Goal: Information Seeking & Learning: Learn about a topic

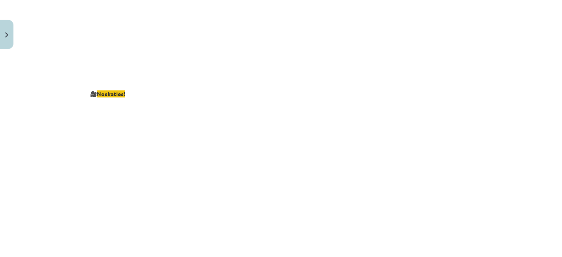
scroll to position [1503, 0]
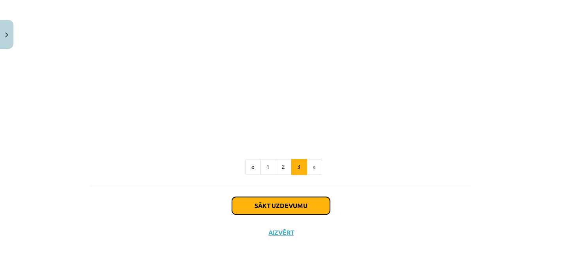
click at [311, 197] on button "Sākt uzdevumu" at bounding box center [281, 205] width 98 height 17
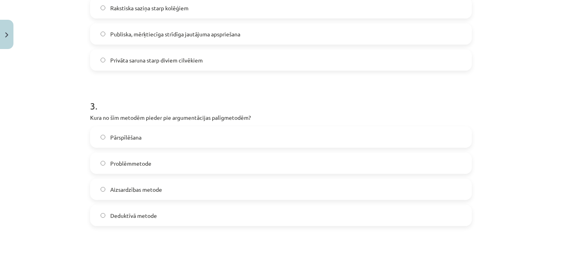
scroll to position [752, 0]
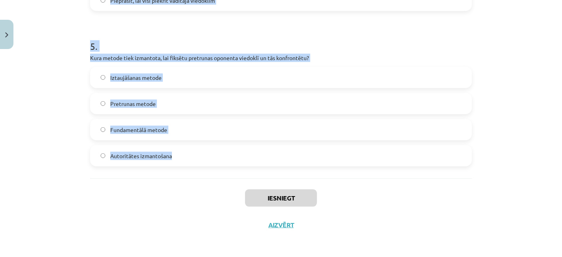
drag, startPoint x: 93, startPoint y: 111, endPoint x: 304, endPoint y: 174, distance: 220.3
click at [304, 174] on div "Mācību tēma: Latviešu valodas i - 11. klases 1. ieskaites mācību materiāls (a,b…" at bounding box center [281, 128] width 562 height 257
copy form "6 . Lore ip dolorsitam consecte adipisci? Elitsedd eiusm tempo incididunt utlab…"
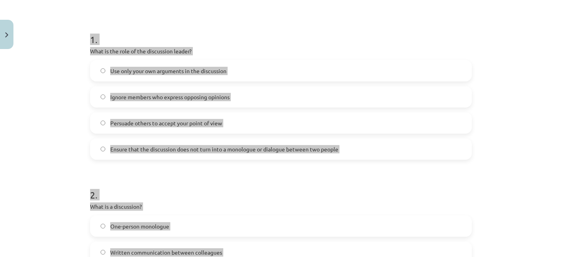
scroll to position [93, 0]
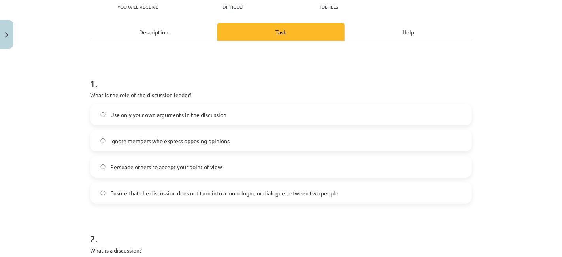
click at [140, 172] on label "Persuade others to accept your point of view" at bounding box center [281, 167] width 381 height 20
click at [132, 196] on span "Ensure that the discussion does not turn into a monologue or dialogue between t…" at bounding box center [224, 193] width 228 height 8
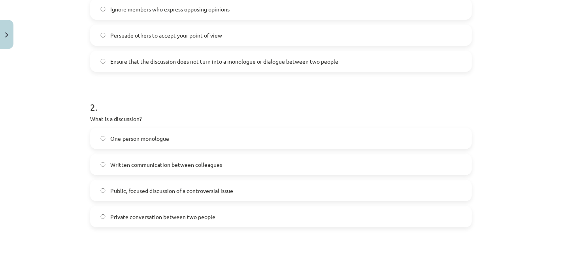
click at [155, 101] on h1 "2 ." at bounding box center [281, 100] width 382 height 25
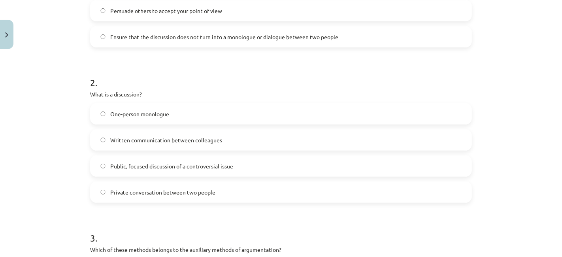
scroll to position [269, 0]
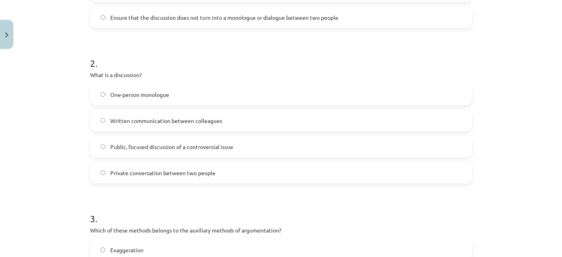
click at [137, 173] on font "Private conversation between two people" at bounding box center [162, 172] width 105 height 7
click at [172, 122] on font "Written communication between colleagues" at bounding box center [166, 120] width 112 height 7
click at [155, 144] on font "Public, focused discussion of a controversial issue" at bounding box center [171, 146] width 123 height 7
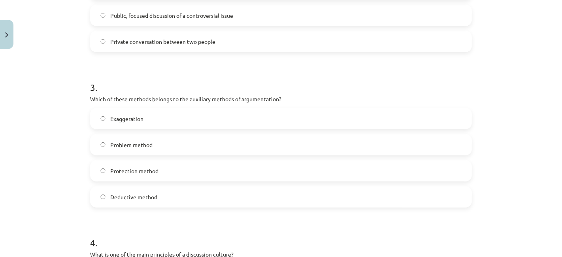
scroll to position [401, 0]
click at [140, 117] on font "Exaggeration" at bounding box center [126, 117] width 33 height 7
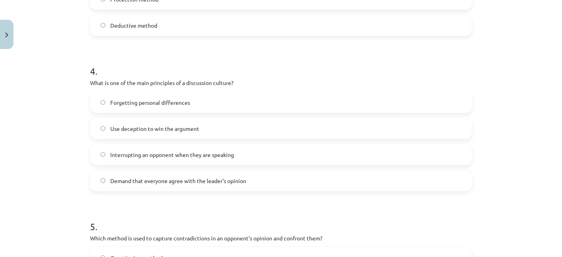
scroll to position [577, 0]
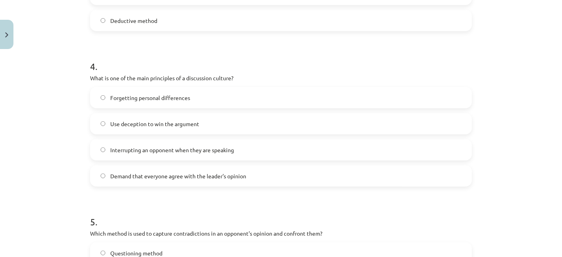
click at [195, 85] on div "4 . What is one of the main principles of a discussion culture? Forgetting pers…" at bounding box center [281, 117] width 382 height 140
click at [192, 179] on span "Demand that everyone agree with the leader's opinion" at bounding box center [178, 176] width 136 height 8
click at [177, 101] on span "Forgetting personal differences" at bounding box center [150, 98] width 80 height 8
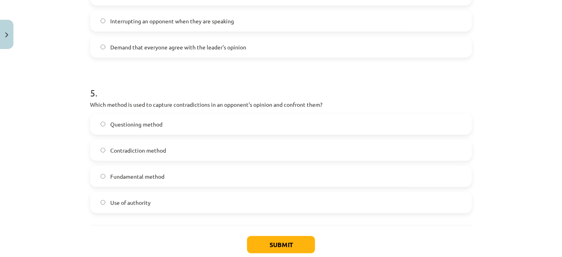
scroll to position [708, 0]
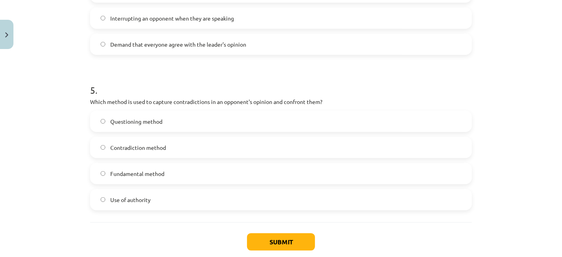
click at [201, 119] on label "Questioning method" at bounding box center [281, 122] width 381 height 20
click at [159, 148] on label "Pretrunas metode" at bounding box center [281, 148] width 381 height 20
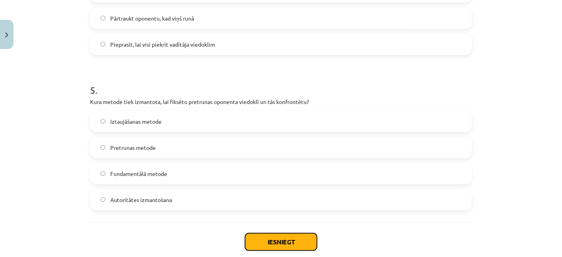
click at [301, 241] on button "Iesniegt" at bounding box center [281, 241] width 72 height 17
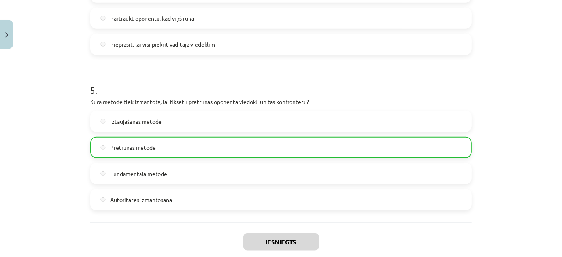
scroll to position [777, 0]
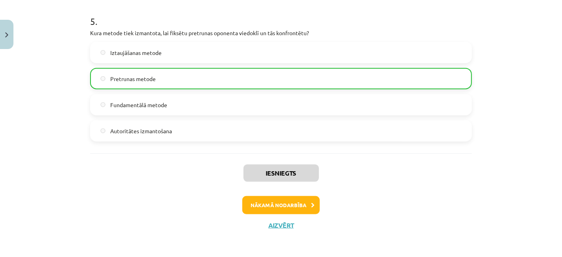
click at [277, 214] on div "Iesniegts Nākamā nodarbība Aizvērt" at bounding box center [281, 193] width 382 height 81
click at [278, 209] on button "Nākamā nodarbība" at bounding box center [281, 205] width 78 height 18
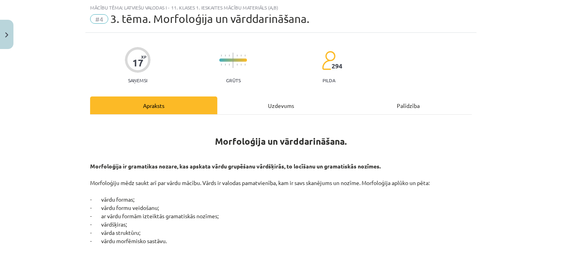
scroll to position [19, 0]
click at [276, 102] on div "Uzdevums" at bounding box center [281, 106] width 127 height 18
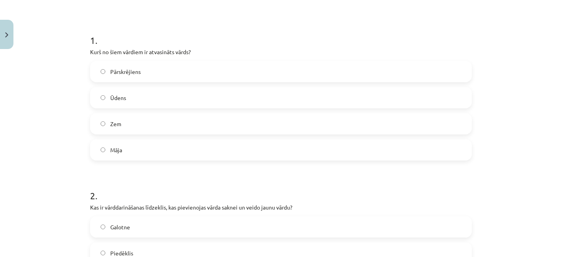
scroll to position [151, 0]
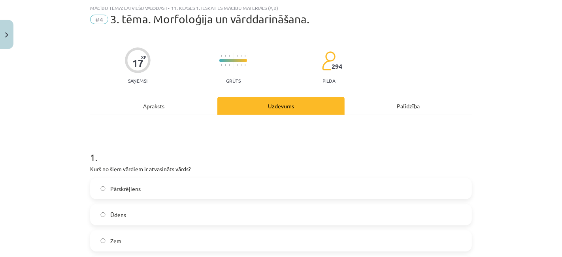
click at [169, 111] on div "Apraksts" at bounding box center [153, 106] width 127 height 18
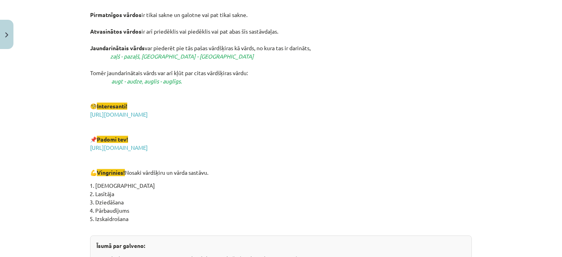
scroll to position [1432, 0]
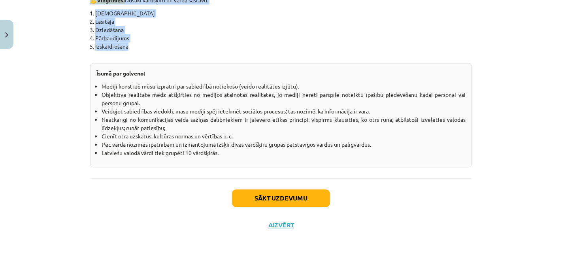
drag, startPoint x: 211, startPoint y: 155, endPoint x: 439, endPoint y: 44, distance: 253.7
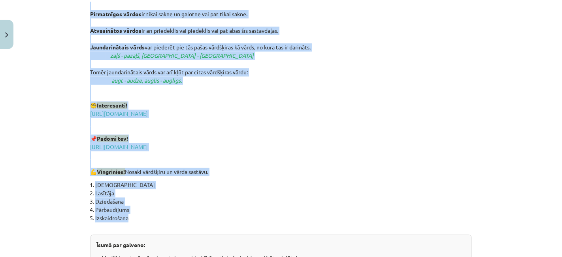
scroll to position [1256, 0]
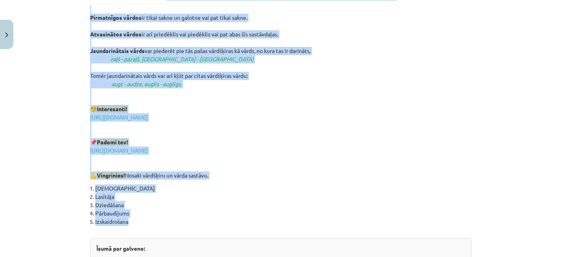
click at [206, 135] on p "Pirmatnīgos vārdos ir tikai sakne un galotne vai pat tikai sakne. Atvasinātos v…" at bounding box center [281, 93] width 382 height 174
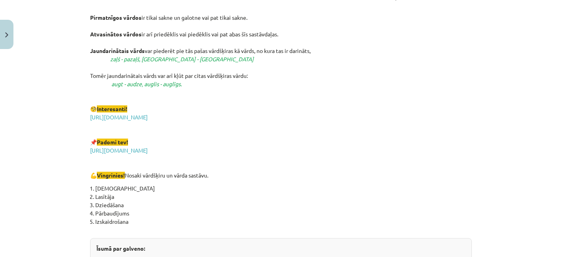
click at [197, 156] on p "Pirmatnīgos vārdos ir tikai sakne un galotne vai pat tikai sakne. Atvasinātos v…" at bounding box center [281, 93] width 382 height 174
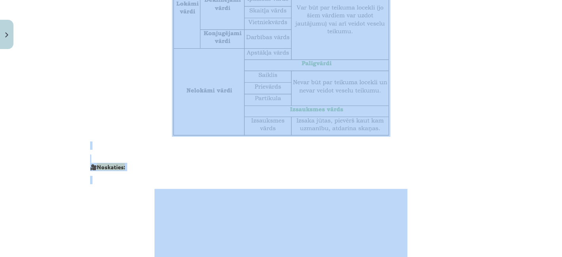
scroll to position [0, 0]
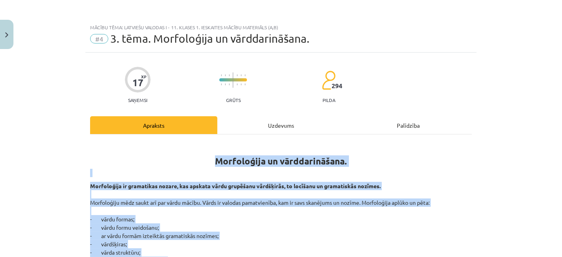
drag, startPoint x: 209, startPoint y: 136, endPoint x: 181, endPoint y: 143, distance: 29.4
copy div "Loremipsumd si ametconsectetu. Adipiscinge se doeiusmodt incidi, utl etdolor ma…"
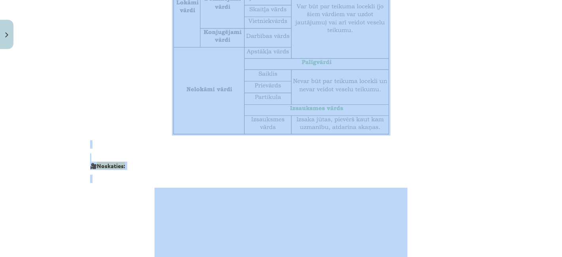
click at [255, 56] on img at bounding box center [281, 51] width 219 height 167
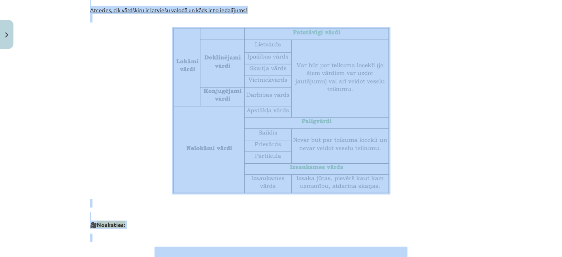
scroll to position [220, 0]
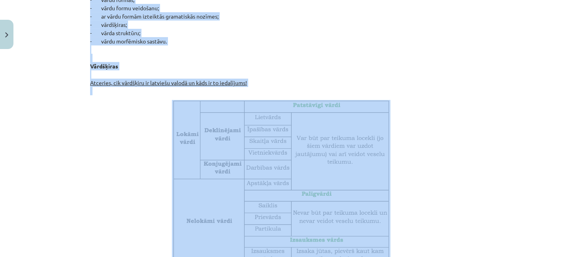
click at [407, 94] on p "Morfoloģija ir gramatikas nozare, kas apskata vārdu grupēšanu vārdšķirās, to lo…" at bounding box center [281, 28] width 382 height 133
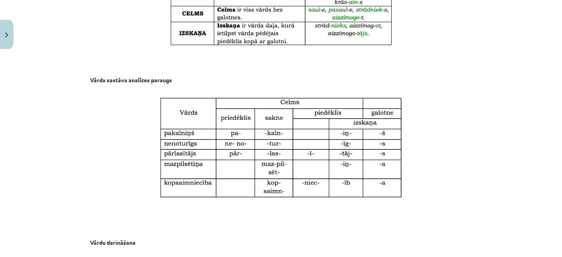
scroll to position [879, 0]
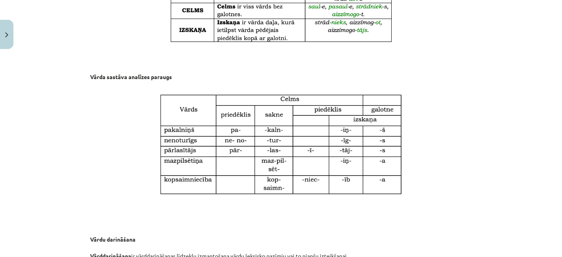
click at [160, 75] on strong "Vārda sastāva analīzes paraugs" at bounding box center [131, 76] width 82 height 7
drag, startPoint x: 168, startPoint y: 76, endPoint x: 83, endPoint y: 77, distance: 84.7
copy strong "Vārda sastāva analīzes paraugs"
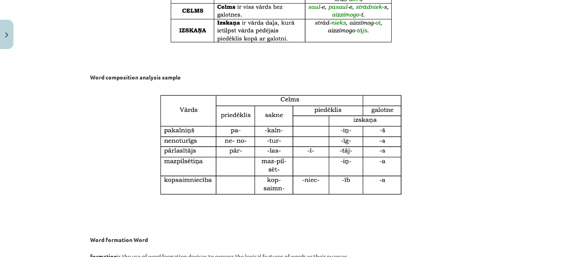
click at [177, 72] on p "Word composition analysis sample" at bounding box center [281, 69] width 382 height 42
drag, startPoint x: 180, startPoint y: 74, endPoint x: 81, endPoint y: 74, distance: 98.5
copy font "Word composition analysis sample"
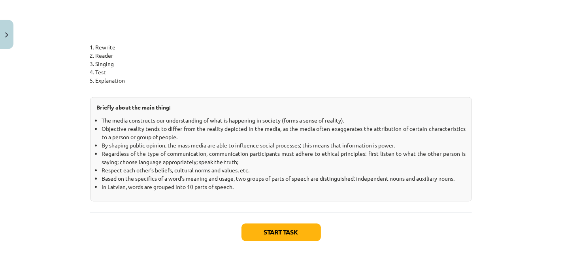
scroll to position [1457, 0]
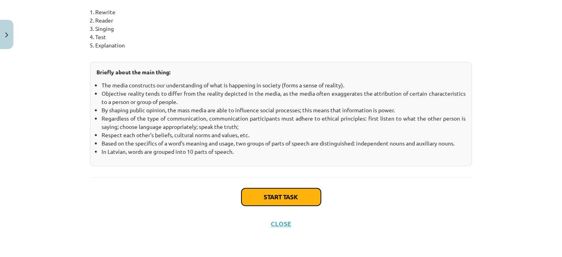
click at [286, 201] on button "Start task" at bounding box center [282, 196] width 80 height 17
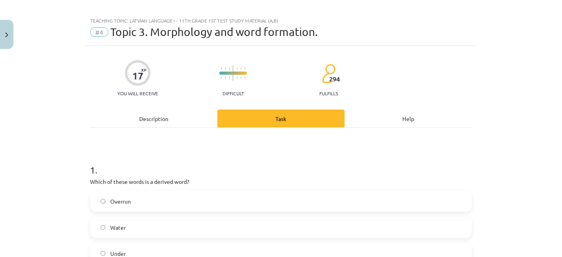
scroll to position [0, 0]
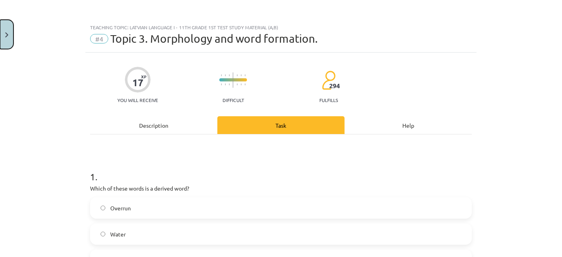
click at [2, 30] on button "Close" at bounding box center [6, 34] width 13 height 29
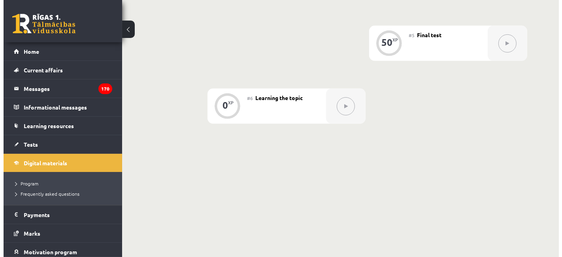
scroll to position [316, 0]
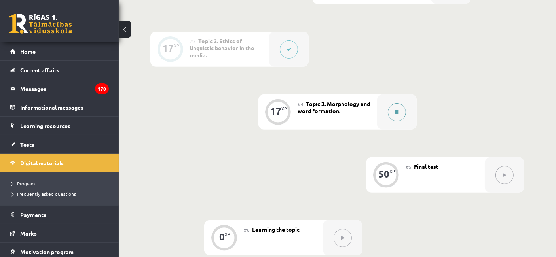
click at [400, 113] on button at bounding box center [397, 112] width 18 height 18
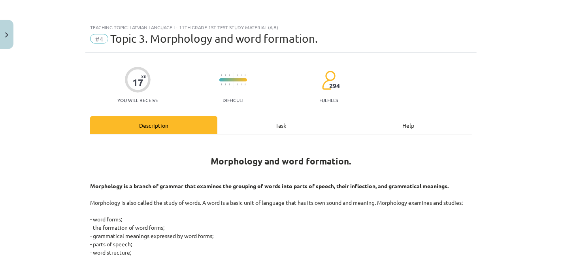
click at [313, 126] on div "Task" at bounding box center [281, 125] width 127 height 18
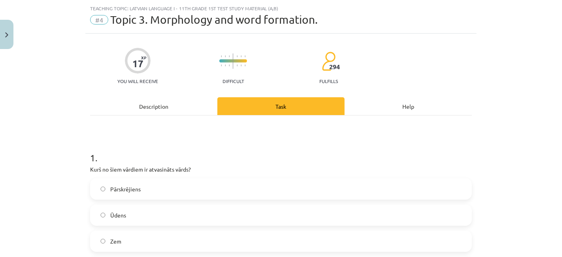
scroll to position [19, 0]
click at [460, 62] on div "17 XP You will receive Difficult 294 fulfills" at bounding box center [281, 63] width 382 height 41
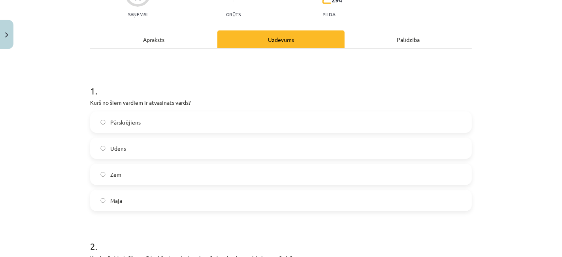
scroll to position [151, 0]
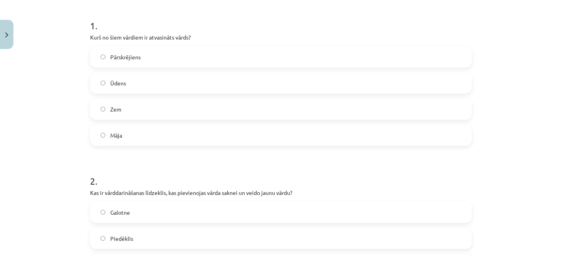
click at [66, 33] on div "Mācību tēma: Latviešu valodas i - 11. klases 1. ieskaites mācību materiāls (a,b…" at bounding box center [281, 128] width 562 height 257
click at [90, 17] on h1 "1 ." at bounding box center [281, 18] width 382 height 25
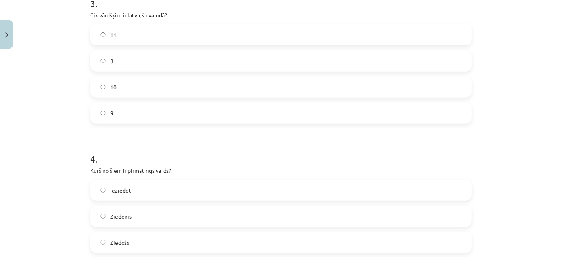
scroll to position [752, 0]
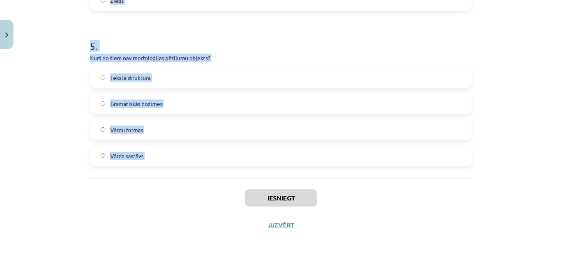
drag, startPoint x: 82, startPoint y: 21, endPoint x: 235, endPoint y: 193, distance: 230.0
copy form "1 . Kurš no šiem vārdiem ir atvasināts vārds? Pārskrējiens Ūdens Zem Māja 2 . K…"
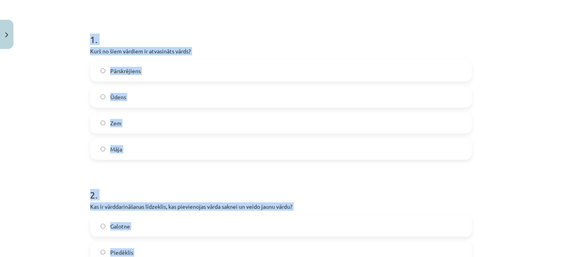
click at [174, 75] on label "Pārskrējiens" at bounding box center [281, 71] width 381 height 20
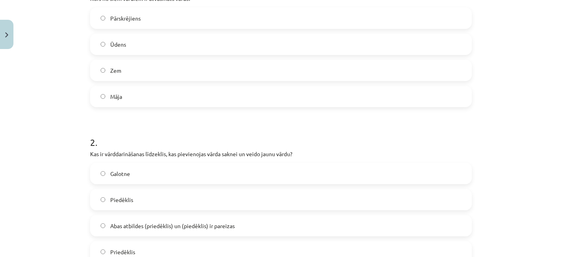
scroll to position [269, 0]
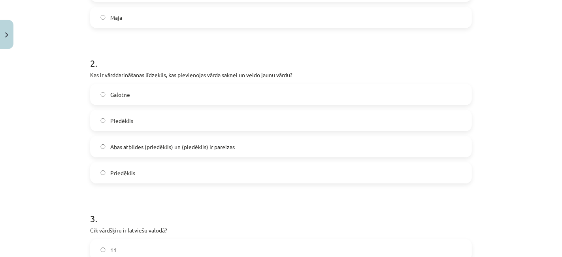
click at [135, 115] on label "Piedēklis" at bounding box center [281, 121] width 381 height 20
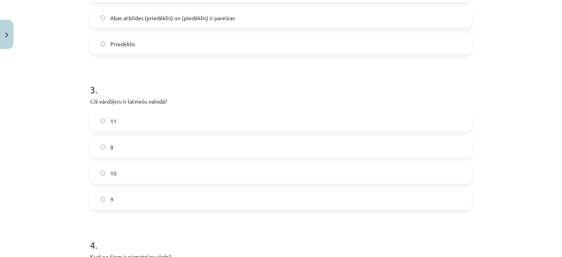
scroll to position [401, 0]
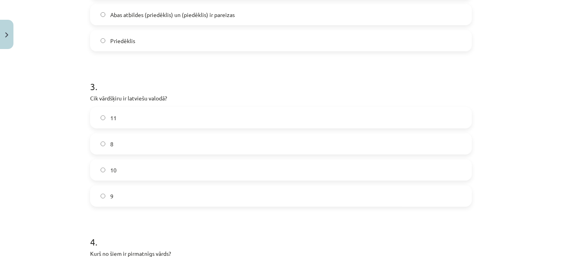
click at [110, 167] on span "10" at bounding box center [113, 170] width 6 height 8
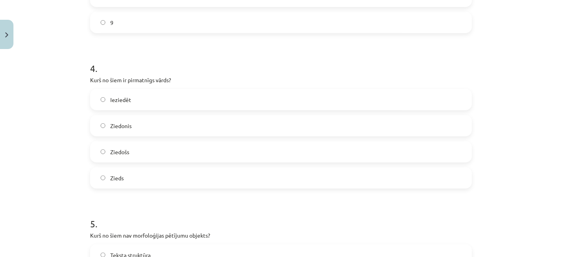
scroll to position [577, 0]
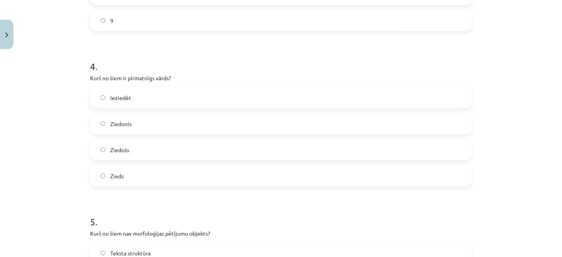
click at [104, 178] on label "Zieds" at bounding box center [281, 176] width 381 height 20
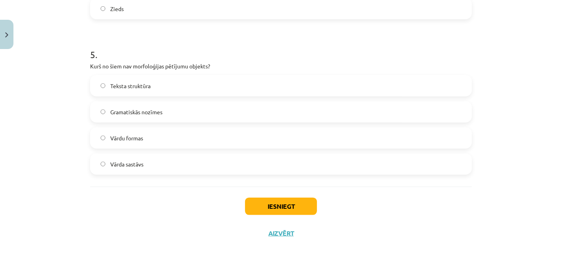
scroll to position [752, 0]
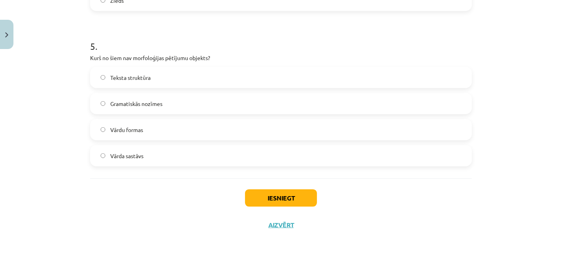
click at [185, 82] on label "Teksta struktūra" at bounding box center [281, 78] width 381 height 20
click at [264, 204] on button "Iesniegt" at bounding box center [281, 197] width 72 height 17
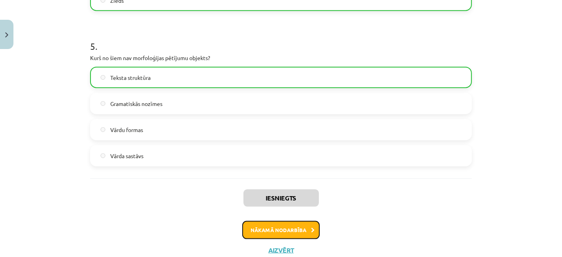
click at [283, 232] on button "Nākamā nodarbība" at bounding box center [281, 230] width 78 height 18
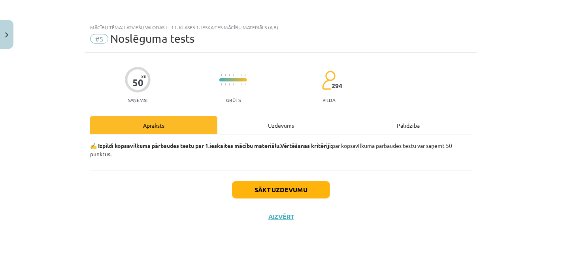
scroll to position [0, 0]
click at [259, 117] on div "Uzdevums" at bounding box center [281, 125] width 127 height 18
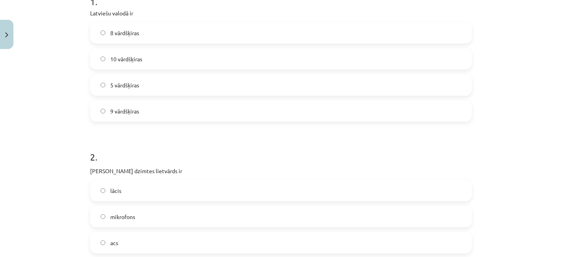
scroll to position [176, 0]
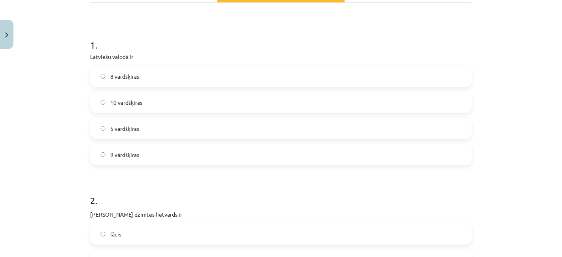
click at [148, 97] on label "10 vārdšķiras" at bounding box center [281, 103] width 381 height 20
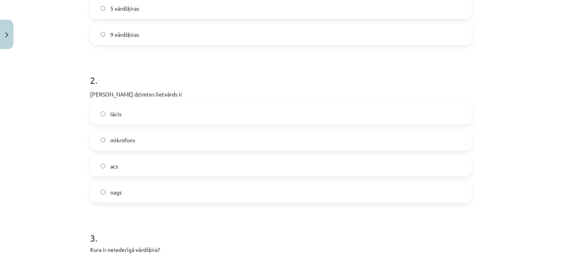
scroll to position [263, 0]
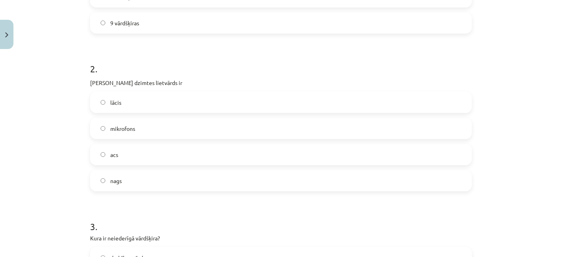
click at [114, 152] on span "acs" at bounding box center [114, 155] width 8 height 8
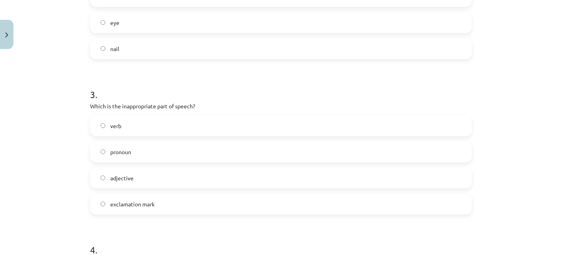
scroll to position [316, 0]
click at [127, 155] on span "vietniekvārds" at bounding box center [127, 152] width 34 height 8
click at [140, 203] on span "izsauksmes vārds" at bounding box center [131, 204] width 42 height 8
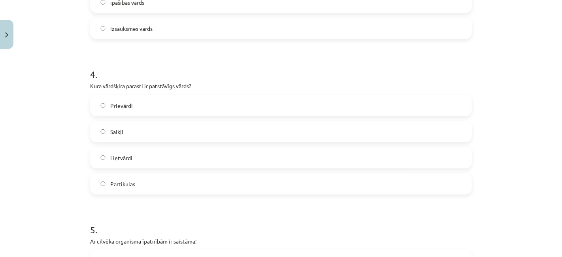
click at [220, 81] on div "4 . Kura vārdšķira parasti ir patstāvīgs vārds? Prievārdi Saikļi Lietvārdi Part…" at bounding box center [281, 125] width 382 height 140
drag, startPoint x: 167, startPoint y: 157, endPoint x: 167, endPoint y: 148, distance: 9.1
click at [167, 157] on label "Lietvārdi" at bounding box center [281, 158] width 381 height 20
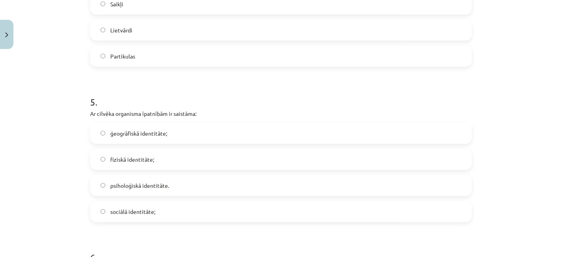
scroll to position [703, 0]
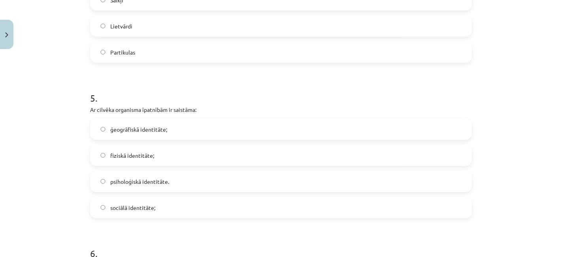
drag, startPoint x: 530, startPoint y: 77, endPoint x: 470, endPoint y: 14, distance: 87.6
click at [530, 76] on div "Mācību tēma: Latviešu valodas i - 11. klases 1. ieskaites mācību materiāls (a,b…" at bounding box center [281, 128] width 562 height 257
click at [131, 182] on span "psiholoģiskā identitāte." at bounding box center [139, 182] width 59 height 8
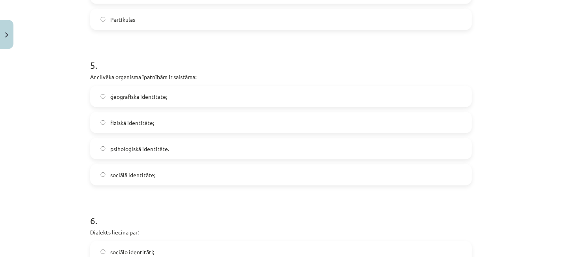
scroll to position [835, 0]
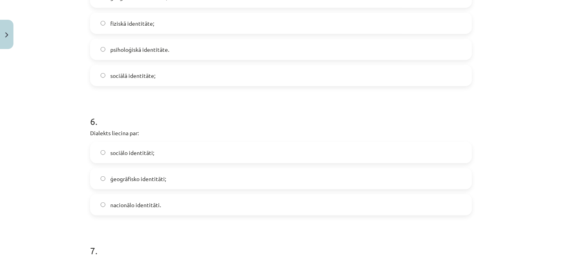
click at [176, 67] on label "sociālā identitāte;" at bounding box center [281, 76] width 381 height 20
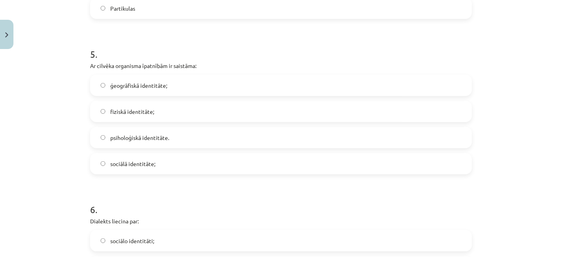
scroll to position [316, 0]
click at [178, 114] on label "fiziskā identitāte;" at bounding box center [281, 112] width 381 height 20
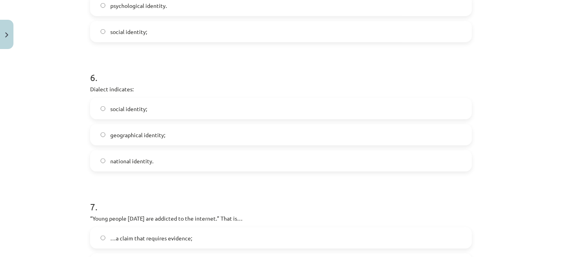
scroll to position [316, 0]
click at [175, 95] on div "6 . Dialect indicates: social identity; geographical identity; national identit…" at bounding box center [281, 115] width 382 height 114
click at [164, 134] on label "geographical identity;" at bounding box center [281, 135] width 381 height 20
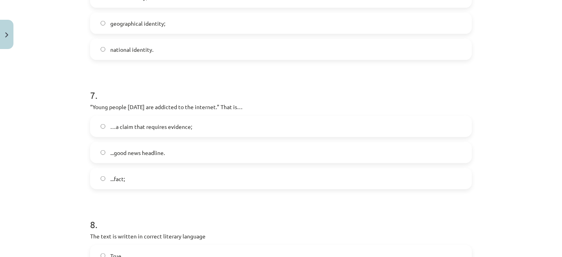
scroll to position [1011, 0]
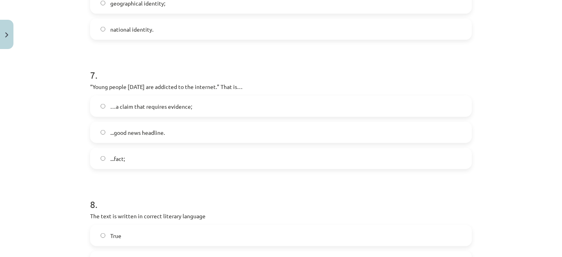
click at [180, 103] on font "…a claim that requires evidence;" at bounding box center [151, 106] width 82 height 7
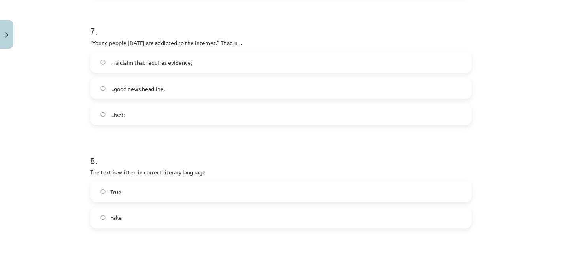
scroll to position [1098, 0]
click at [116, 85] on font "...good news headline." at bounding box center [137, 88] width 55 height 7
click at [262, 44] on p "“Jaunieši mūsdienās ir atkarīgi no interneta.” Tas ir…" at bounding box center [281, 43] width 382 height 8
click at [175, 187] on label "Patiesa" at bounding box center [281, 192] width 381 height 20
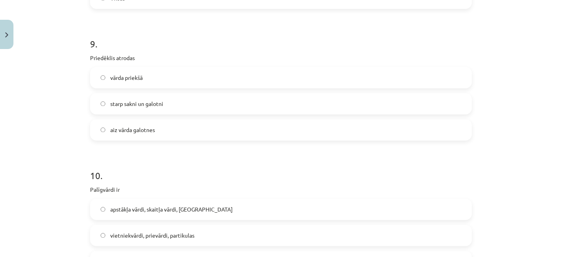
scroll to position [316, 0]
click at [218, 49] on div "9 . The prefix is ​​located in front of the word between the root and the tip a…" at bounding box center [281, 83] width 382 height 116
click at [263, 42] on h1 "9 ." at bounding box center [281, 37] width 382 height 25
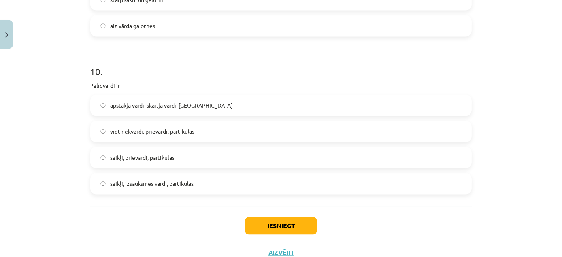
scroll to position [1406, 0]
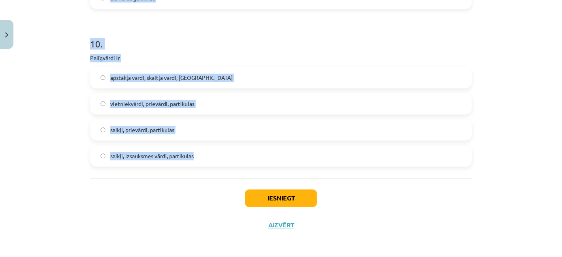
drag, startPoint x: 67, startPoint y: 34, endPoint x: 203, endPoint y: 177, distance: 197.5
click at [203, 177] on div "Mācību tēma: Latviešu valodas i - 11. klases 1. ieskaites mācību materiāls (a,b…" at bounding box center [281, 128] width 562 height 257
copy form "9 . Priedēklis atrodas vārda priekšā starp sakni un galotni aiz [STREET_ADDRESS…"
click at [148, 135] on label "saikļi, prievārdi, partikulas" at bounding box center [281, 130] width 381 height 20
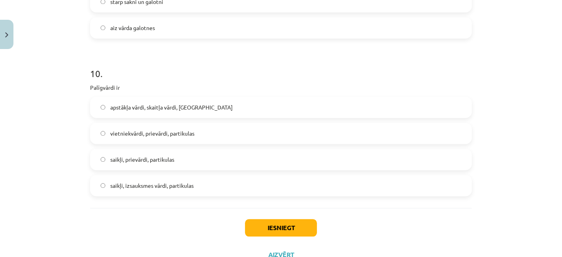
scroll to position [1318, 0]
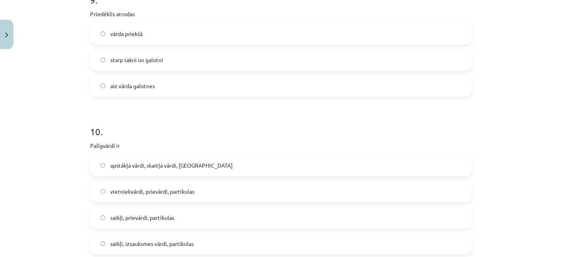
click at [176, 33] on label "vārda priekšā" at bounding box center [281, 34] width 381 height 20
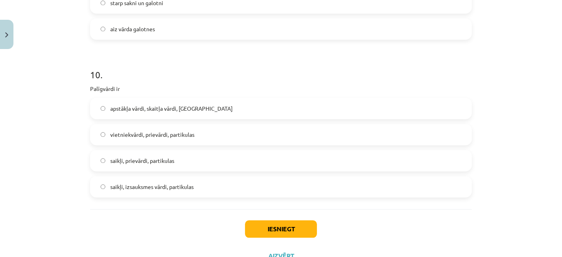
scroll to position [1406, 0]
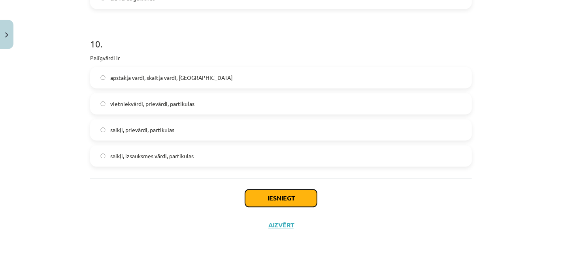
click at [283, 201] on button "Iesniegt" at bounding box center [281, 197] width 72 height 17
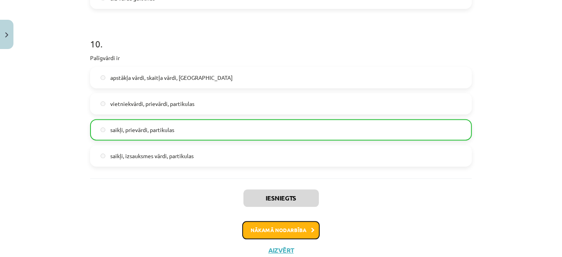
click at [278, 234] on button "Nākamā nodarbība" at bounding box center [281, 230] width 78 height 18
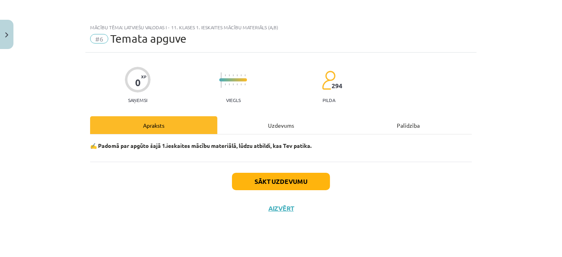
scroll to position [0, 0]
click at [263, 183] on button "Sākt uzdevumu" at bounding box center [281, 181] width 98 height 17
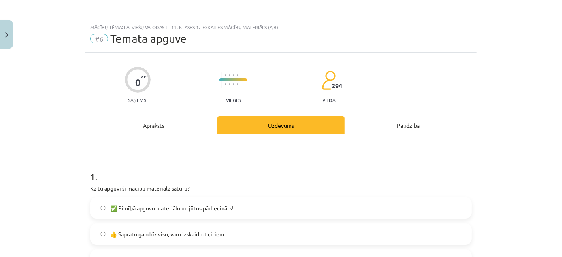
drag, startPoint x: 473, startPoint y: 38, endPoint x: 472, endPoint y: 31, distance: 6.8
click at [473, 36] on div "Mācību tēma: Latviešu valodas i - 11. klases 1. ieskaites mācību materiāls (a,b…" at bounding box center [281, 36] width 392 height 33
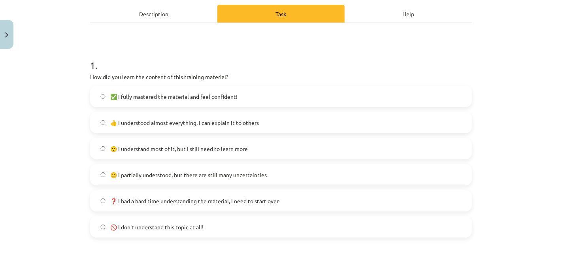
scroll to position [132, 0]
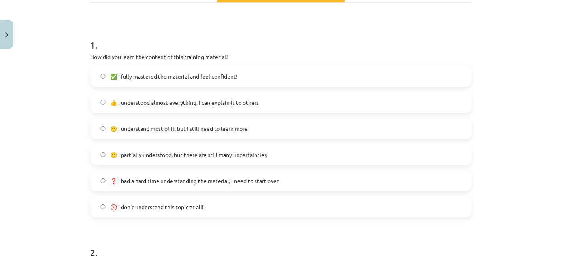
click at [227, 100] on font "👍 I understood almost everything, I can explain it to others" at bounding box center [184, 102] width 149 height 7
click at [203, 126] on font "🙂 I understand most of it, but I still need to learn more" at bounding box center [179, 128] width 138 height 7
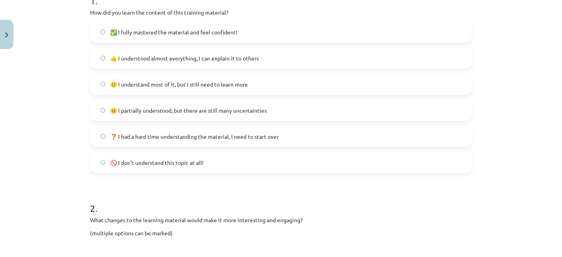
scroll to position [220, 0]
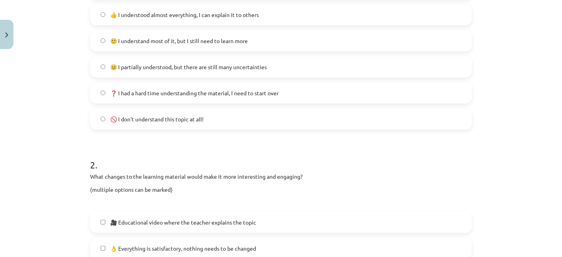
click at [188, 58] on label "😐 I partially understood, but there are still many uncertainties" at bounding box center [281, 67] width 381 height 20
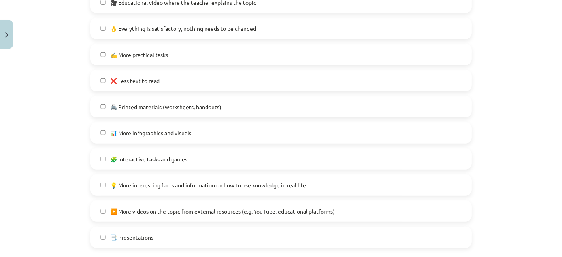
scroll to position [521, 0]
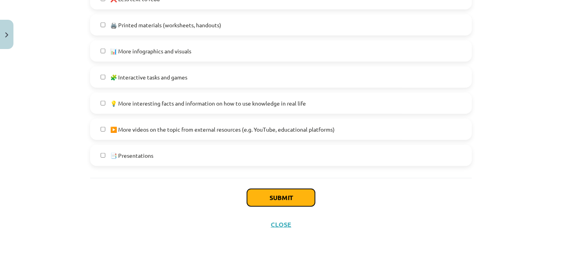
click at [251, 198] on button "Submit" at bounding box center [281, 197] width 68 height 17
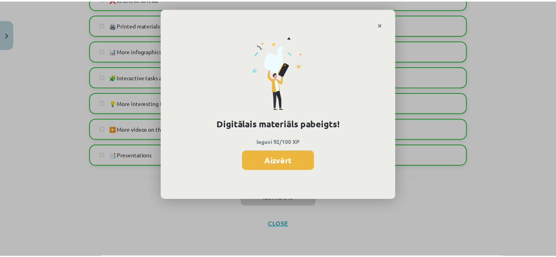
scroll to position [307, 0]
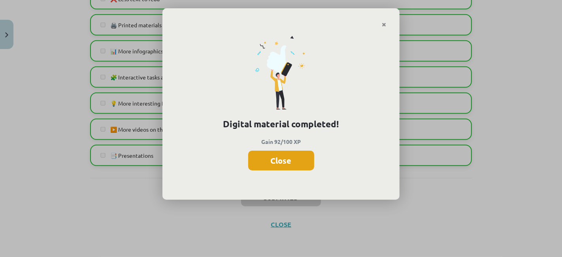
click at [294, 157] on button "Close" at bounding box center [281, 161] width 66 height 20
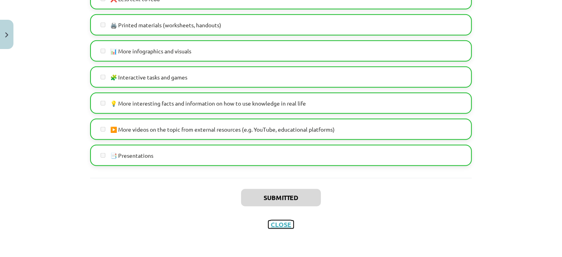
click at [278, 226] on font "Close" at bounding box center [281, 224] width 21 height 8
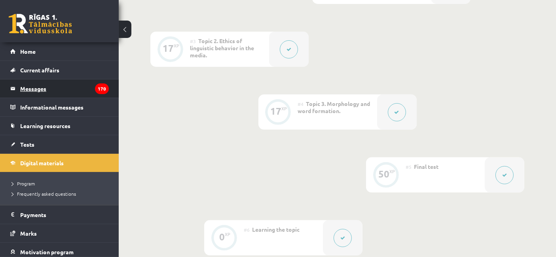
click at [64, 86] on legend "Messages 170" at bounding box center [64, 89] width 89 height 18
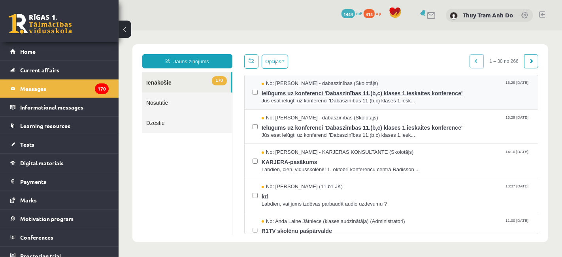
click at [293, 86] on span "No: [PERSON_NAME] - dabaszinības (Skolotājs)" at bounding box center [319, 84] width 117 height 8
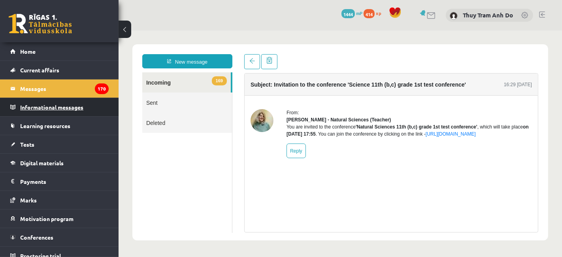
click at [75, 101] on legend "Informational messages 0" at bounding box center [64, 107] width 89 height 18
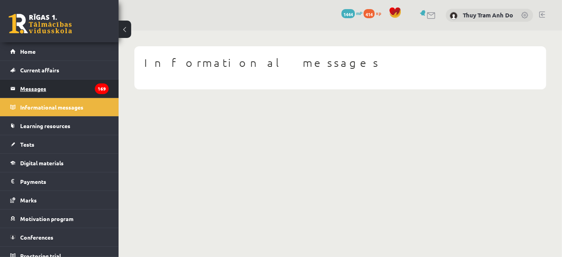
click at [75, 88] on legend "Messages 169" at bounding box center [64, 89] width 89 height 18
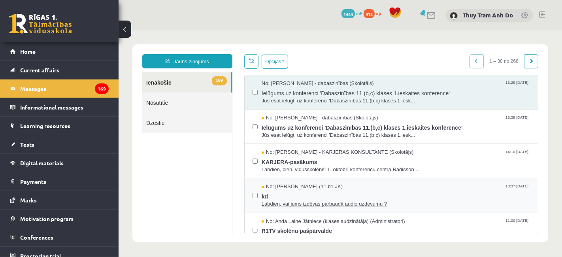
click at [301, 204] on span "Labdien, vai jums izdēvas parbaudīt audio uzdevumu ?" at bounding box center [395, 204] width 269 height 8
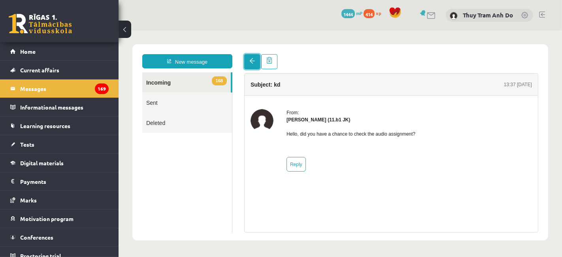
click at [254, 60] on span at bounding box center [252, 61] width 6 height 6
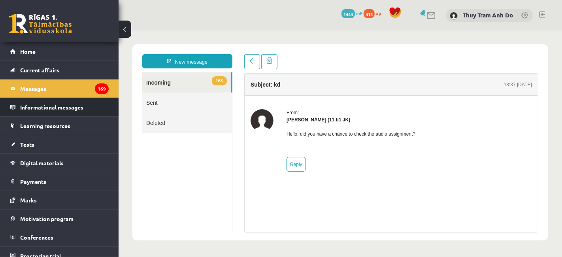
click at [26, 106] on font "Informational messages" at bounding box center [51, 107] width 63 height 7
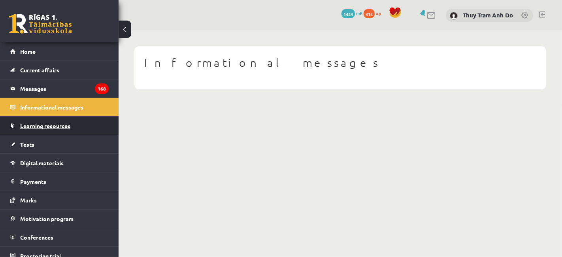
click at [49, 129] on link "Learning resources" at bounding box center [59, 126] width 98 height 18
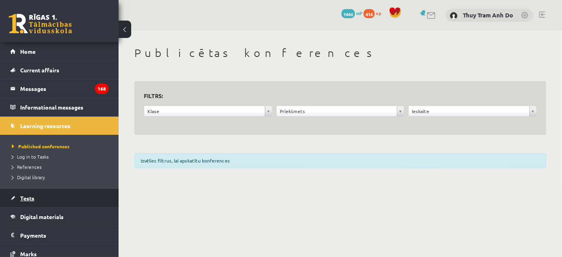
click at [26, 197] on font "Tests" at bounding box center [27, 198] width 14 height 7
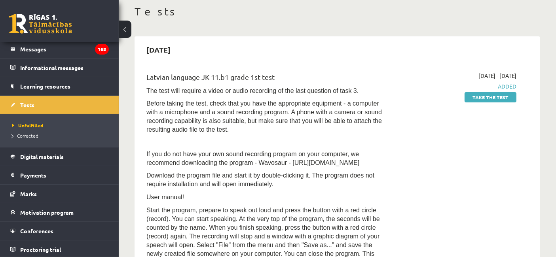
scroll to position [88, 0]
